Goal: Navigation & Orientation: Understand site structure

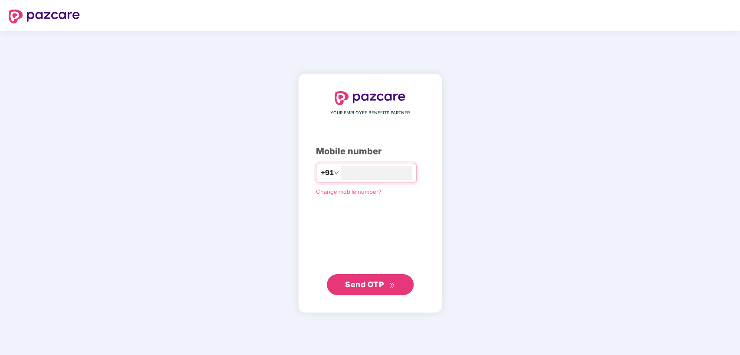
type input "**********"
click at [355, 285] on span "Send OTP" at bounding box center [364, 283] width 39 height 9
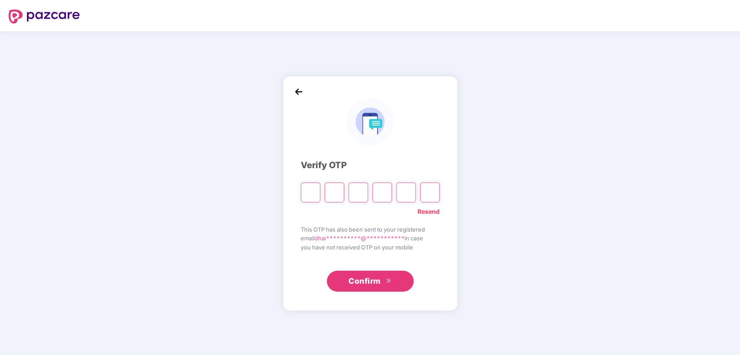
type input "*"
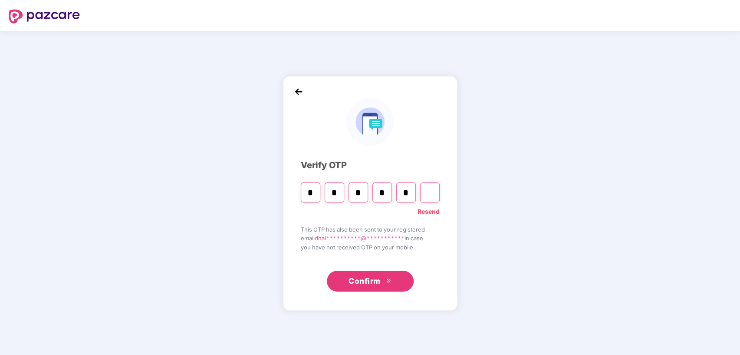
type input "*"
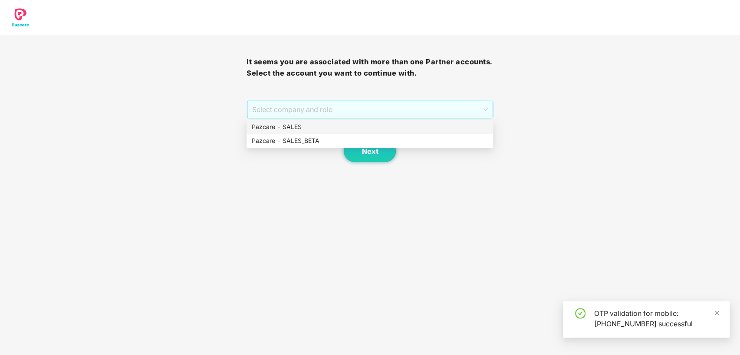
click at [328, 103] on span "Select company and role" at bounding box center [369, 109] width 235 height 16
click at [308, 123] on div "Pazcare - SALES" at bounding box center [370, 127] width 236 height 10
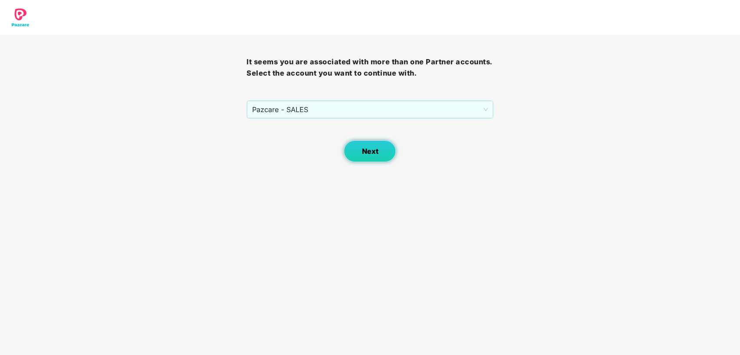
click at [374, 155] on span "Next" at bounding box center [369, 151] width 16 height 8
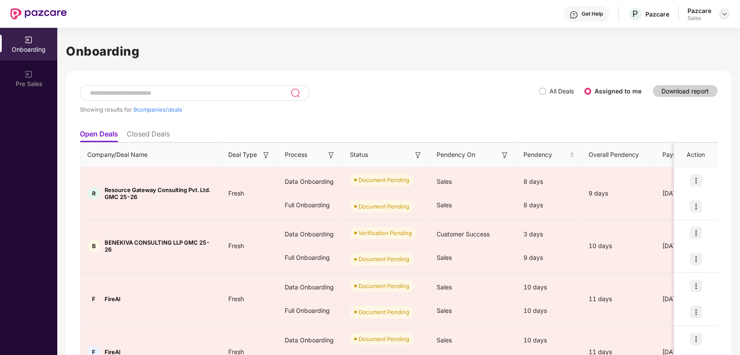
click at [721, 13] on img at bounding box center [724, 13] width 7 height 7
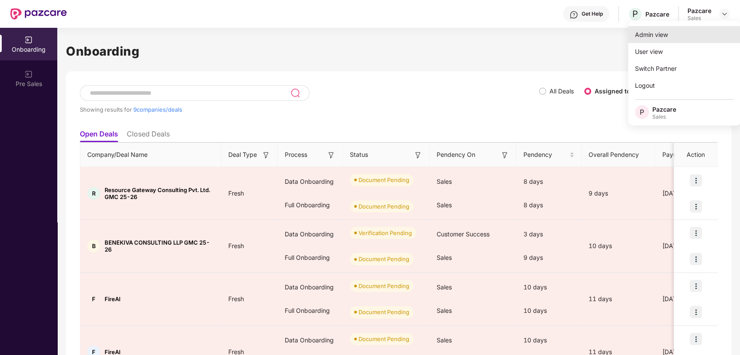
click at [678, 29] on div "Admin view" at bounding box center [684, 34] width 113 height 17
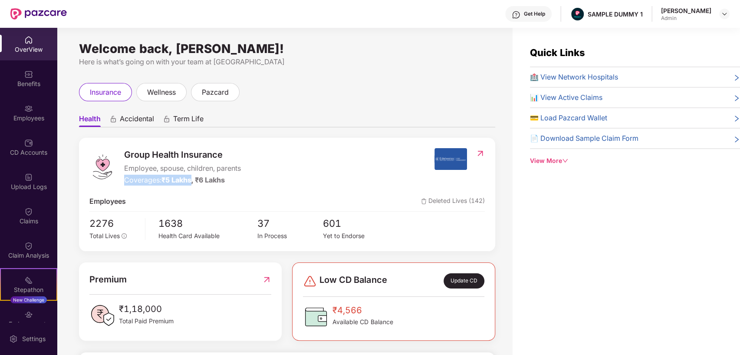
drag, startPoint x: 125, startPoint y: 177, endPoint x: 193, endPoint y: 178, distance: 67.7
click at [193, 178] on div "Coverages: ₹5 Lakhs, ₹6 Lakhs" at bounding box center [182, 179] width 117 height 11
click at [335, 160] on div "Group Health Insurance Employee, spouse, children, parents Coverages: ₹5 Lakhs,…" at bounding box center [261, 166] width 345 height 37
drag, startPoint x: 123, startPoint y: 179, endPoint x: 196, endPoint y: 184, distance: 73.1
click at [196, 184] on div "Group Health Insurance Employee, spouse, children, parents Coverages: ₹5 Lakhs,…" at bounding box center [261, 166] width 345 height 37
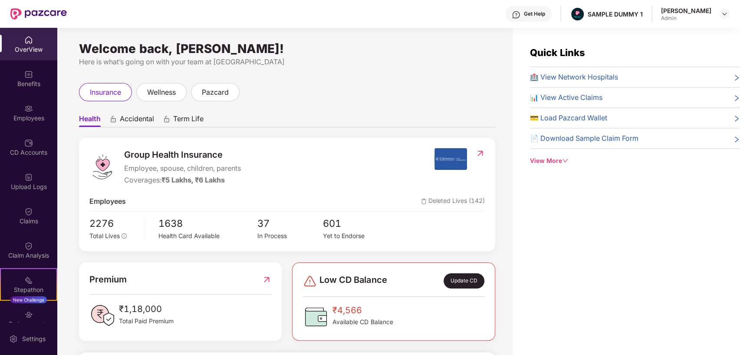
click at [328, 177] on div "Group Health Insurance Employee, spouse, children, parents Coverages: ₹5 Lakhs,…" at bounding box center [261, 166] width 345 height 37
drag, startPoint x: 125, startPoint y: 181, endPoint x: 199, endPoint y: 175, distance: 74.4
click at [199, 175] on div "Coverages: ₹5 Lakhs, ₹6 Lakhs" at bounding box center [182, 179] width 117 height 11
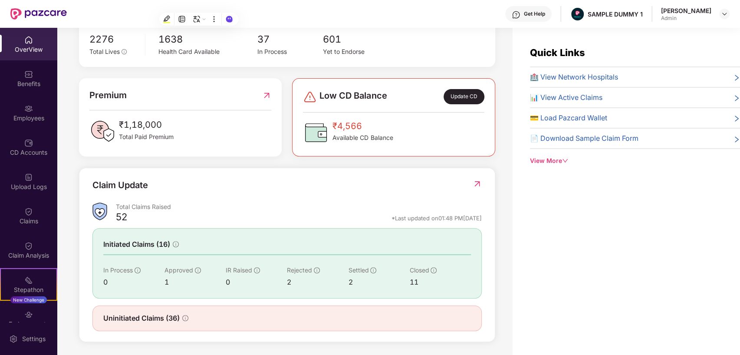
scroll to position [185, 0]
click at [30, 74] on img at bounding box center [28, 74] width 9 height 9
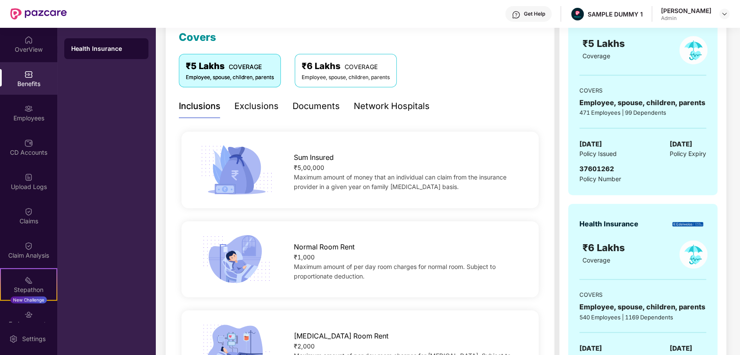
scroll to position [124, 0]
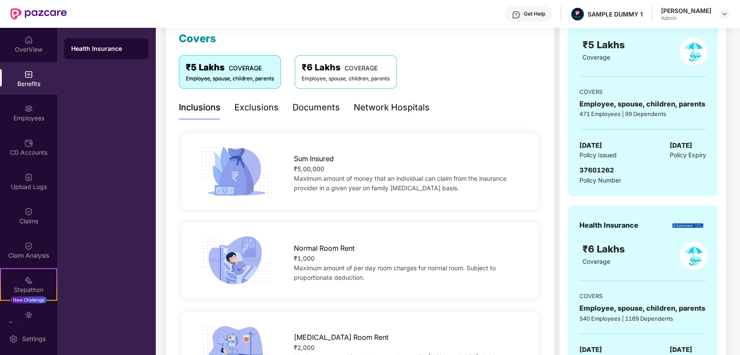
click at [250, 106] on div "Exclusions" at bounding box center [256, 107] width 44 height 13
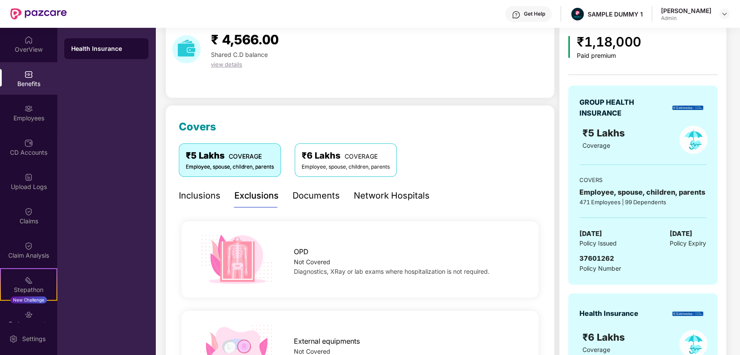
scroll to position [35, 0]
click at [311, 197] on div "Documents" at bounding box center [315, 196] width 47 height 13
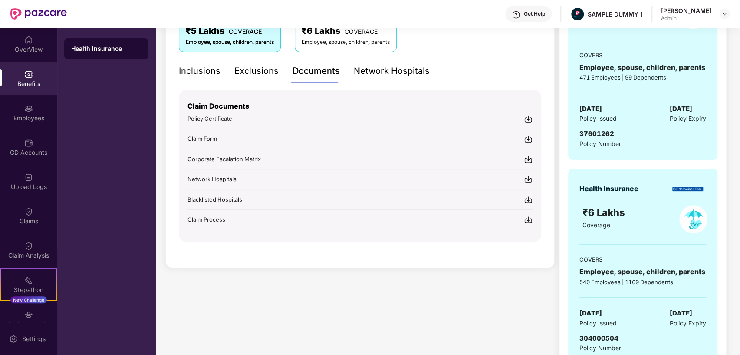
scroll to position [164, 0]
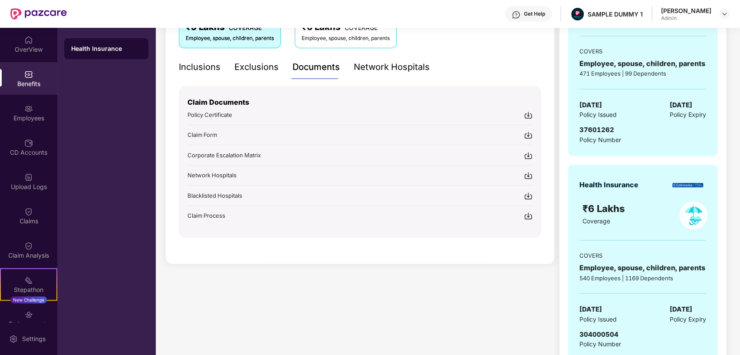
click at [380, 63] on div "Network Hospitals" at bounding box center [392, 66] width 76 height 13
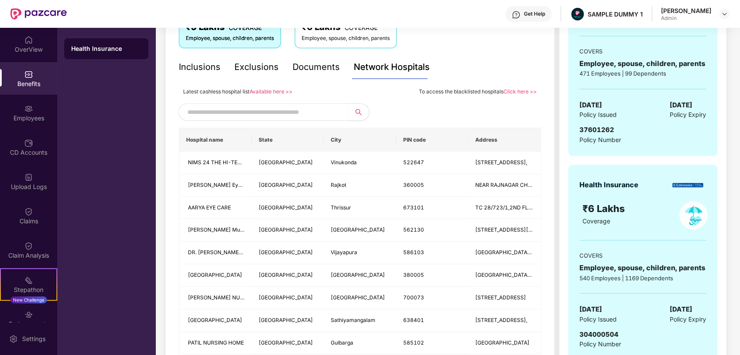
click at [283, 110] on input "text" at bounding box center [261, 111] width 148 height 13
click at [31, 115] on div "Employees" at bounding box center [28, 118] width 57 height 9
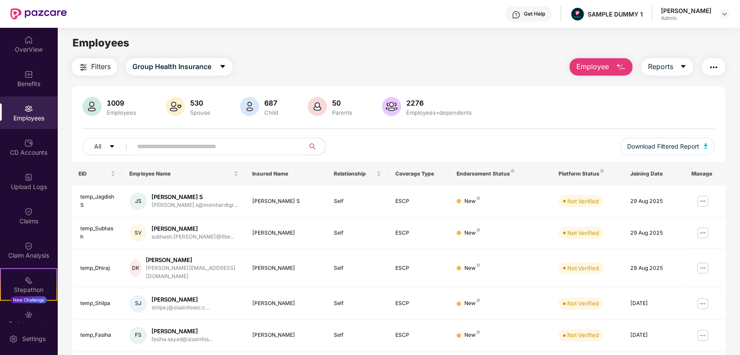
click at [596, 67] on span "Employee" at bounding box center [592, 66] width 33 height 11
click at [678, 67] on button "Reports" at bounding box center [667, 66] width 52 height 17
click at [714, 62] on img "button" at bounding box center [713, 67] width 10 height 10
click at [524, 99] on div "1009 Employees 530 Spouse 687 Child [DEMOGRAPHIC_DATA] Parents 2276 Employees+d…" at bounding box center [398, 107] width 632 height 21
click at [27, 141] on img at bounding box center [28, 142] width 9 height 9
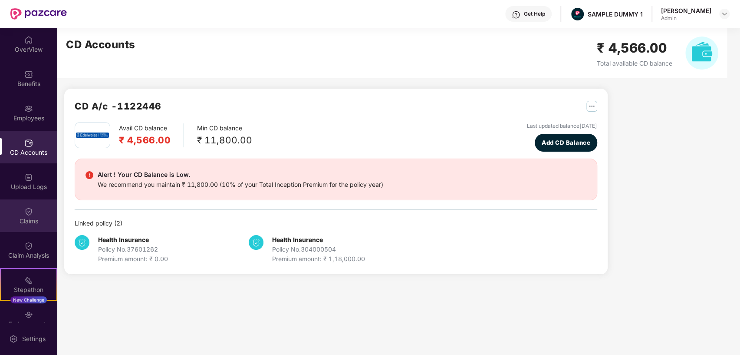
click at [18, 214] on div "Claims" at bounding box center [28, 215] width 57 height 33
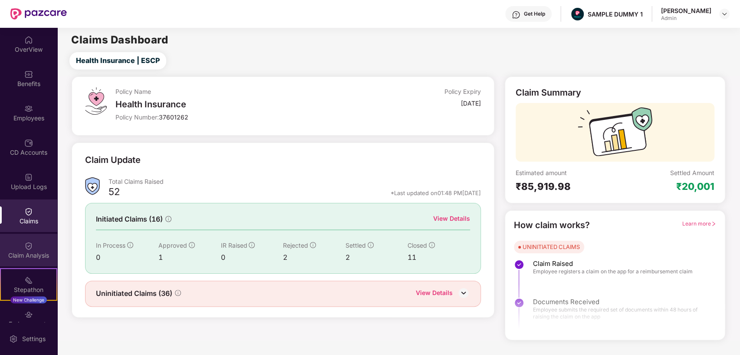
click at [21, 251] on div "Claim Analysis" at bounding box center [28, 255] width 57 height 9
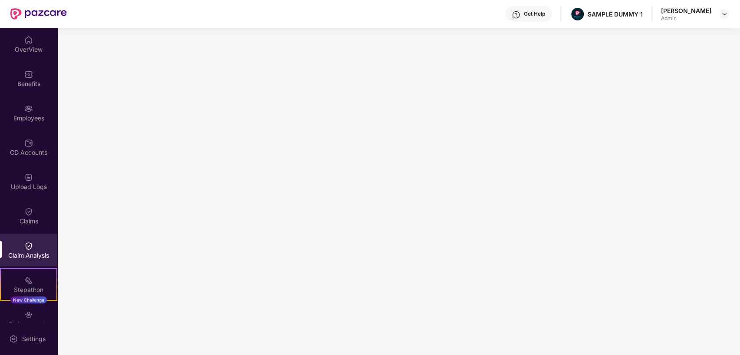
click at [524, 13] on div "Get Help" at bounding box center [534, 13] width 21 height 7
